Goal: Task Accomplishment & Management: Complete application form

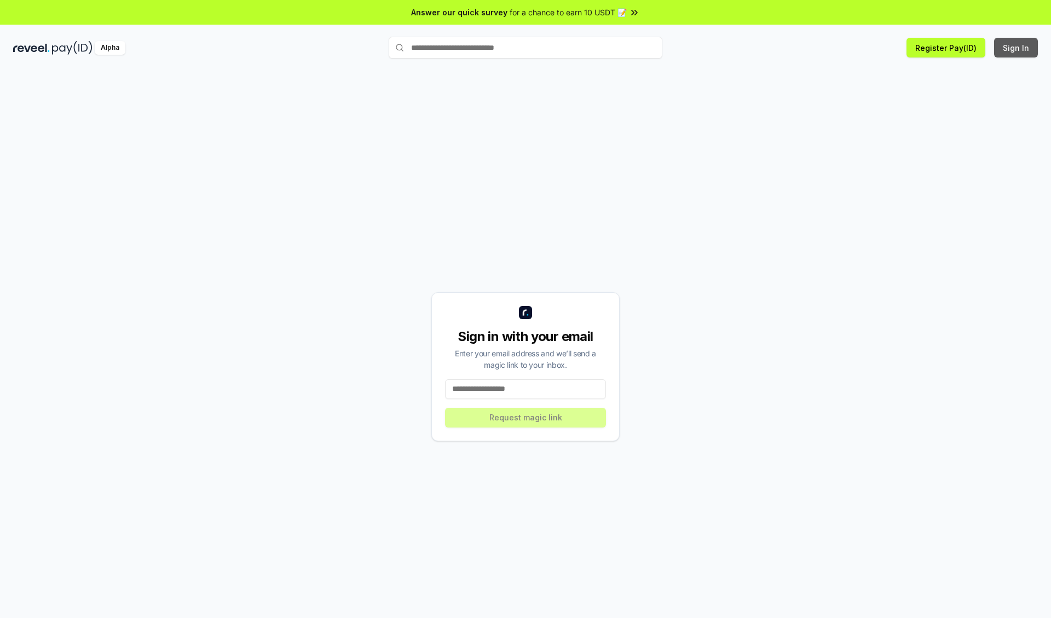
click at [1017, 48] on button "Sign In" at bounding box center [1016, 48] width 44 height 20
type input "**********"
click at [526, 417] on button "Request magic link" at bounding box center [525, 418] width 161 height 20
